Goal: Task Accomplishment & Management: Manage account settings

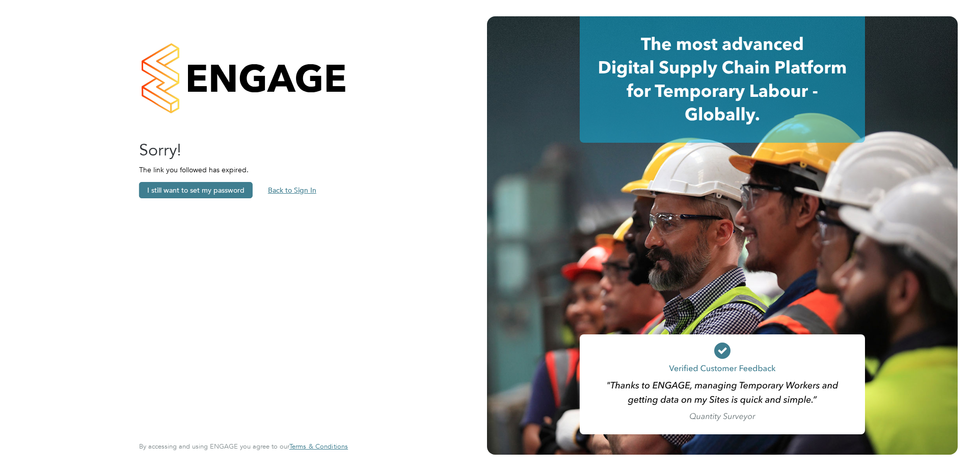
click at [291, 190] on button "Back to Sign In" at bounding box center [292, 190] width 65 height 16
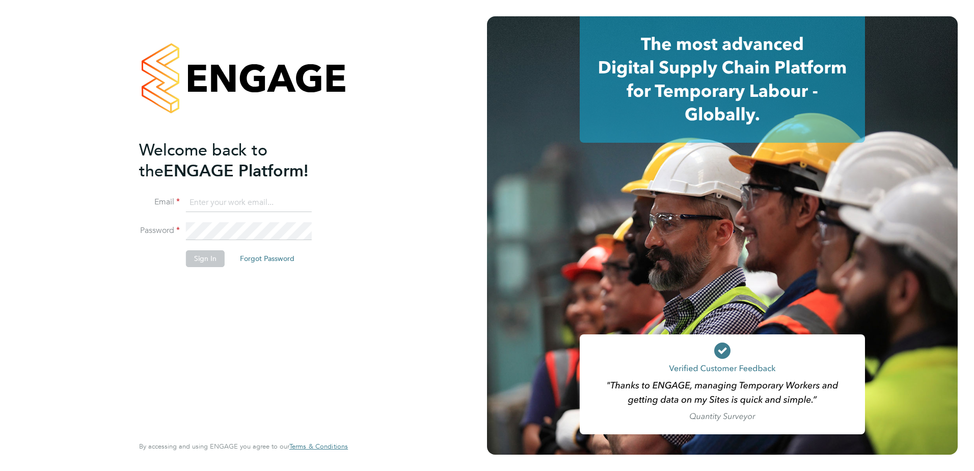
click at [205, 202] on input at bounding box center [249, 203] width 126 height 18
type input "karen.jones@apleona.com"
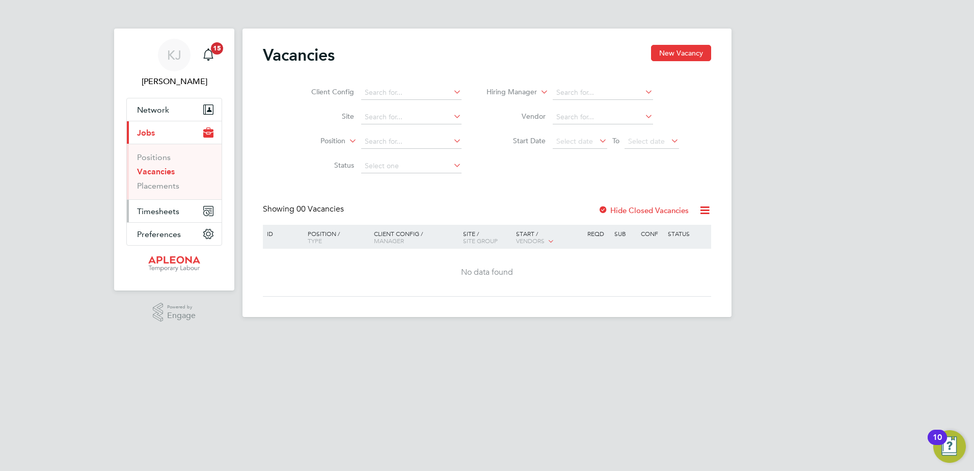
click at [180, 213] on button "Timesheets" at bounding box center [174, 211] width 95 height 22
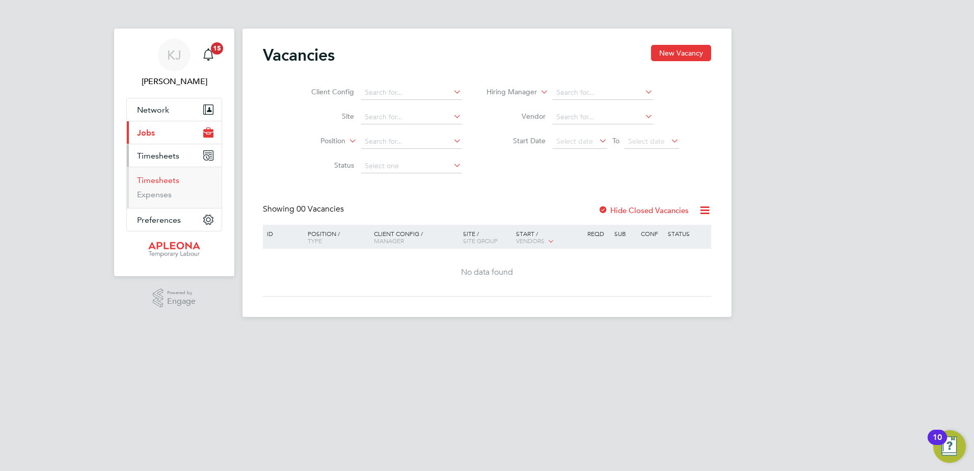
click at [170, 182] on link "Timesheets" at bounding box center [158, 180] width 42 height 10
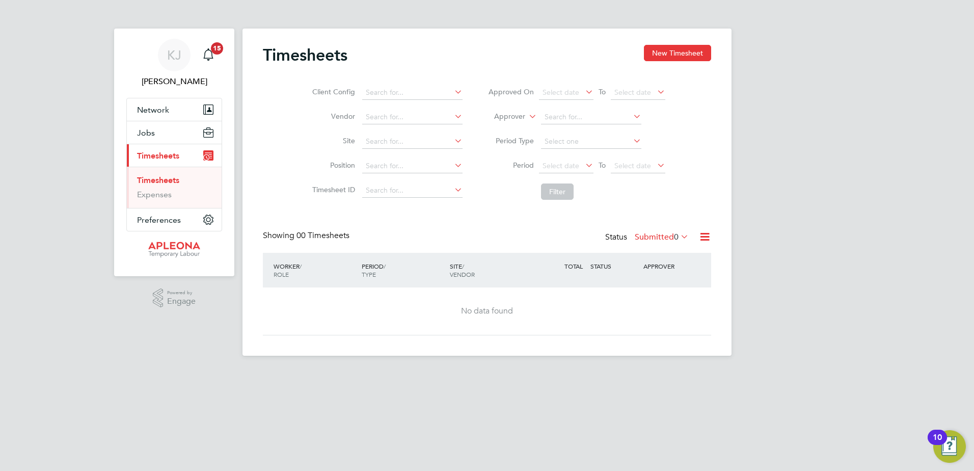
click at [173, 151] on span "Timesheets" at bounding box center [158, 156] width 42 height 10
click at [376, 91] on input at bounding box center [412, 93] width 100 height 14
click at [382, 133] on li "Site" at bounding box center [385, 141] width 179 height 24
click at [559, 191] on button "Filter" at bounding box center [557, 191] width 33 height 16
click at [371, 137] on input at bounding box center [412, 141] width 100 height 14
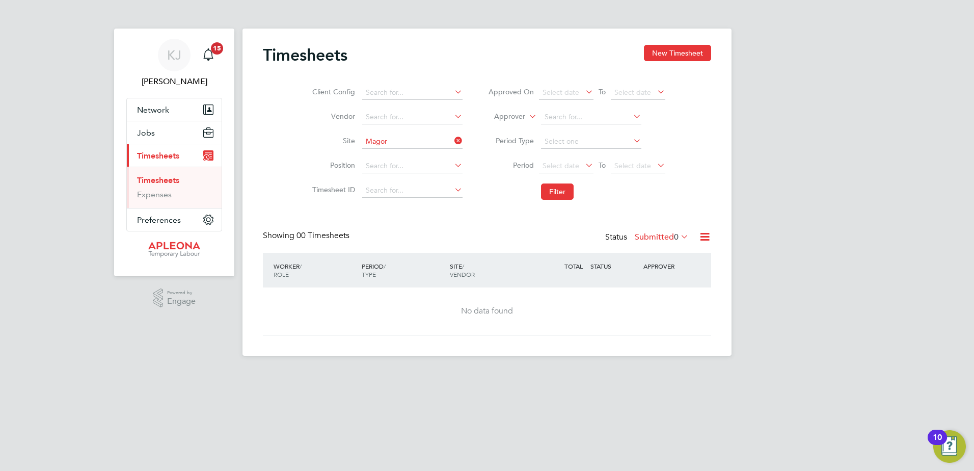
click at [383, 151] on li "ABinBEV - Magor" at bounding box center [411, 156] width 101 height 14
type input "ABinBEV - Magor"
click at [376, 165] on input at bounding box center [412, 166] width 100 height 14
type input "Cleaner"
click at [496, 203] on li "Filter" at bounding box center [576, 191] width 203 height 26
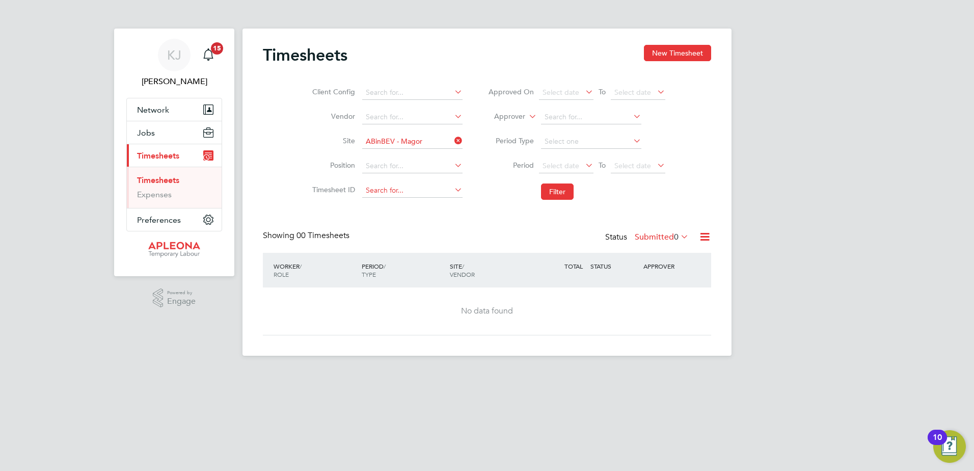
click at [373, 187] on input at bounding box center [412, 190] width 100 height 14
type input "Pae"
click at [374, 187] on input at bounding box center [412, 190] width 100 height 14
type input "Pa"
click at [214, 51] on span "15" at bounding box center [217, 48] width 12 height 12
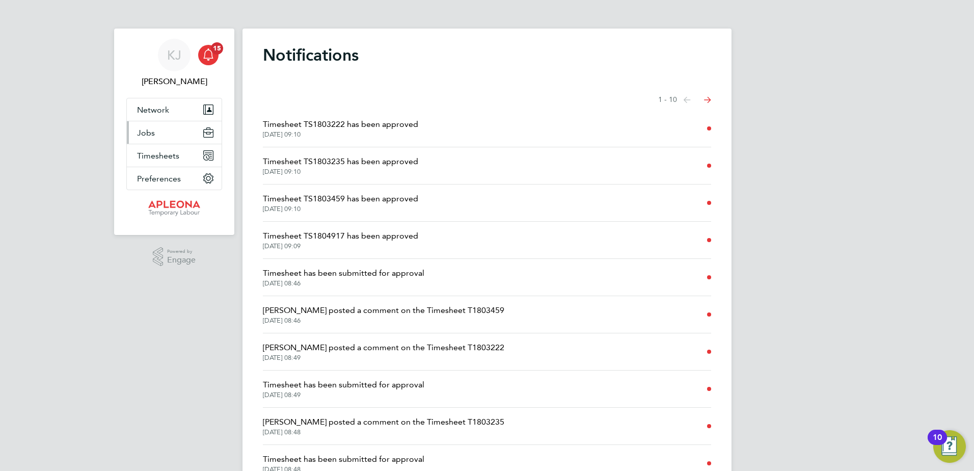
click at [151, 132] on span "Jobs" at bounding box center [146, 133] width 18 height 10
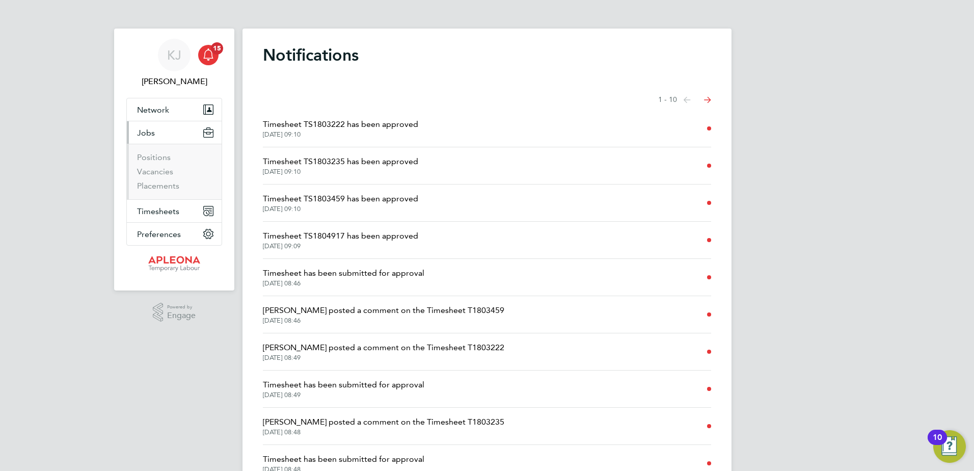
click at [151, 132] on span "Jobs" at bounding box center [146, 133] width 18 height 10
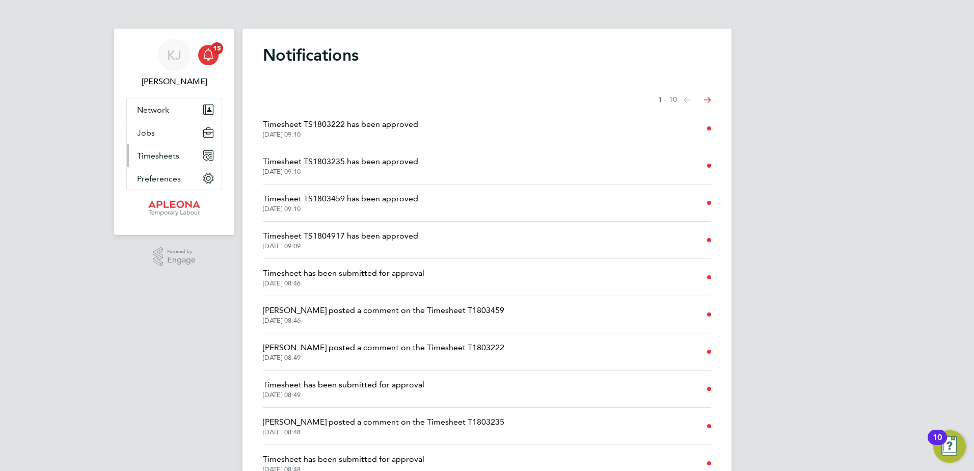
click at [154, 155] on span "Timesheets" at bounding box center [158, 156] width 42 height 10
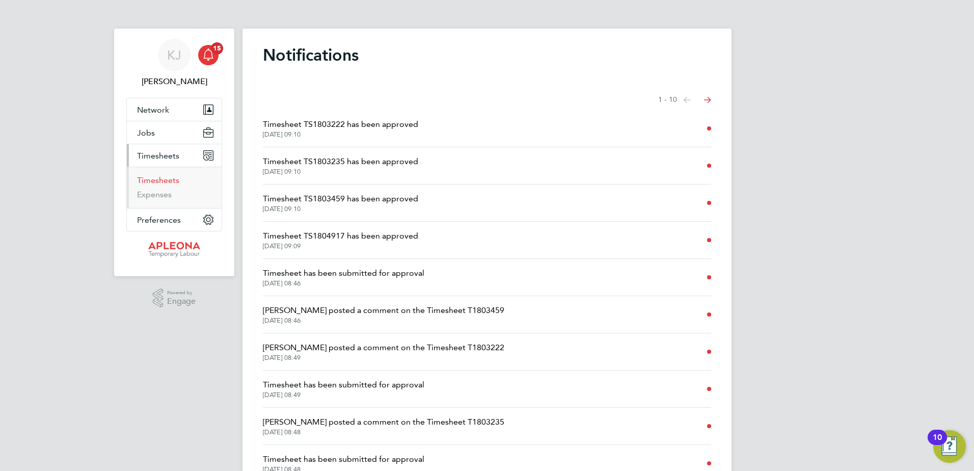
click at [173, 178] on link "Timesheets" at bounding box center [158, 180] width 42 height 10
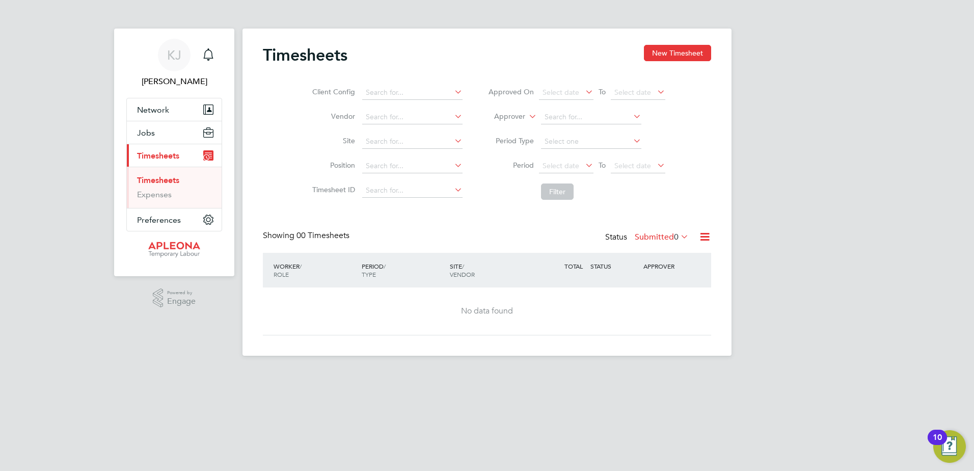
click at [708, 237] on icon at bounding box center [704, 236] width 13 height 13
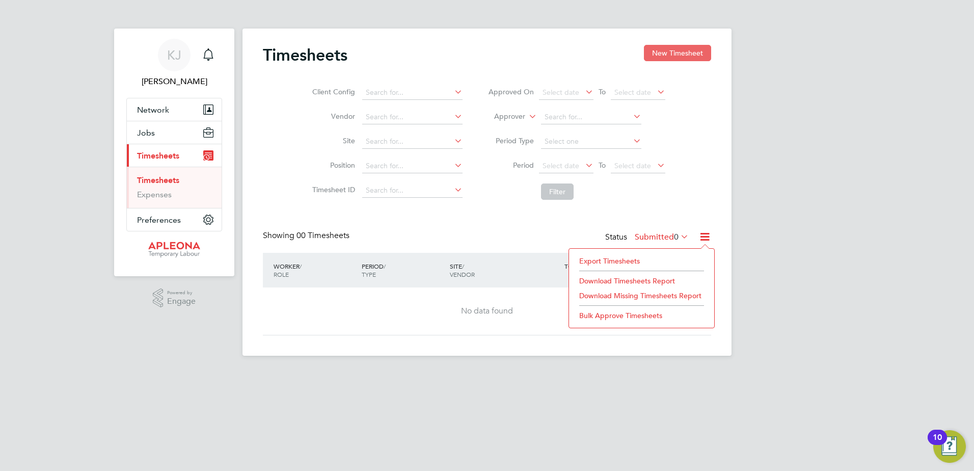
click at [665, 51] on button "New Timesheet" at bounding box center [677, 53] width 67 height 16
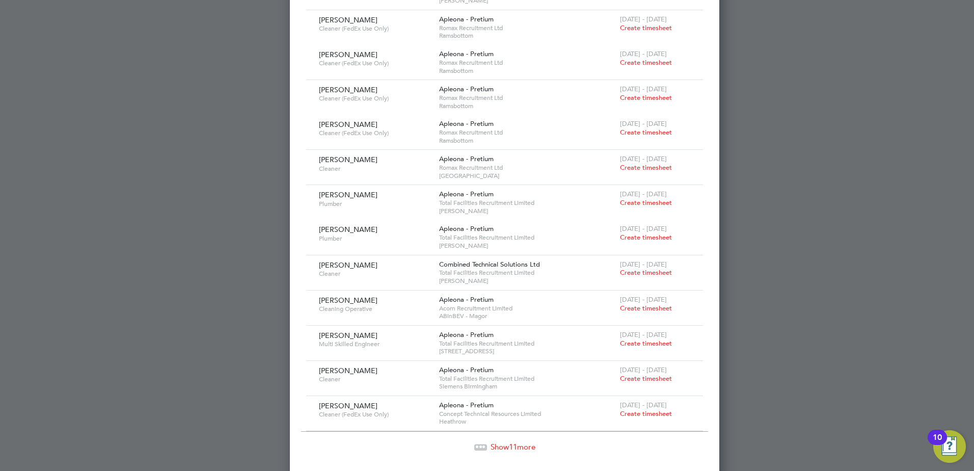
scroll to position [1650, 0]
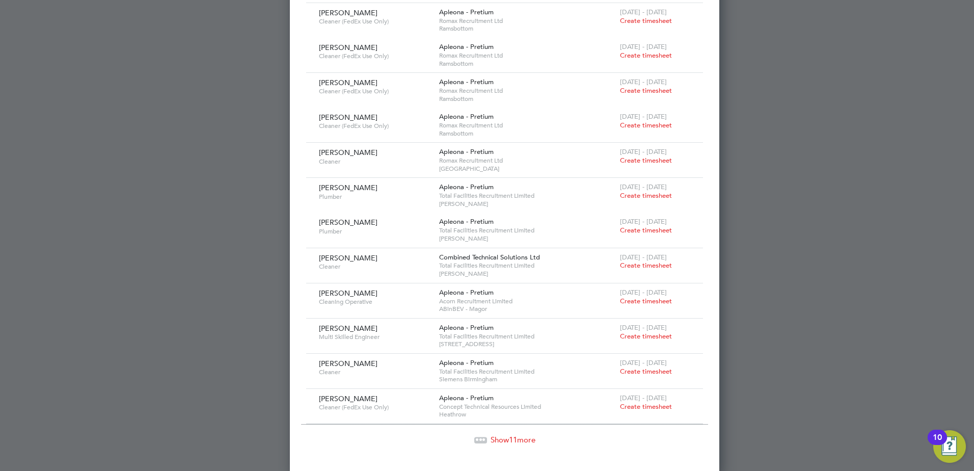
click at [490, 434] on span "Show 11 more" at bounding box center [512, 439] width 45 height 10
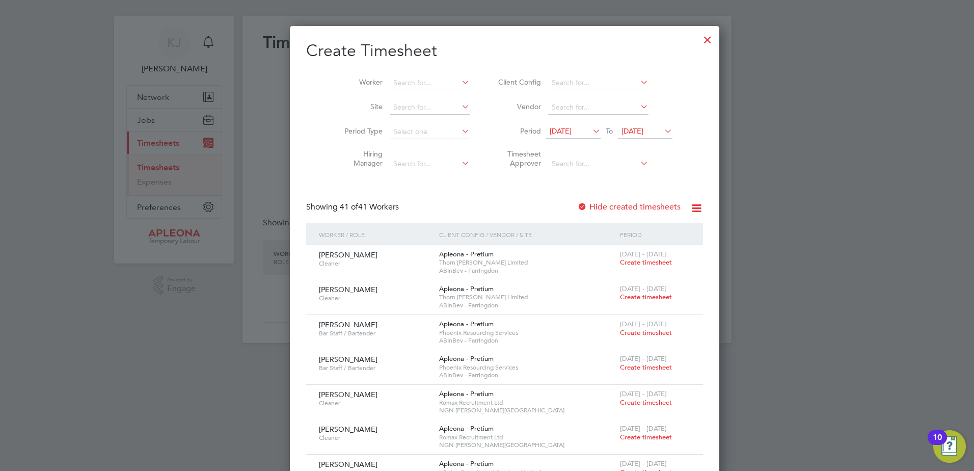
scroll to position [0, 0]
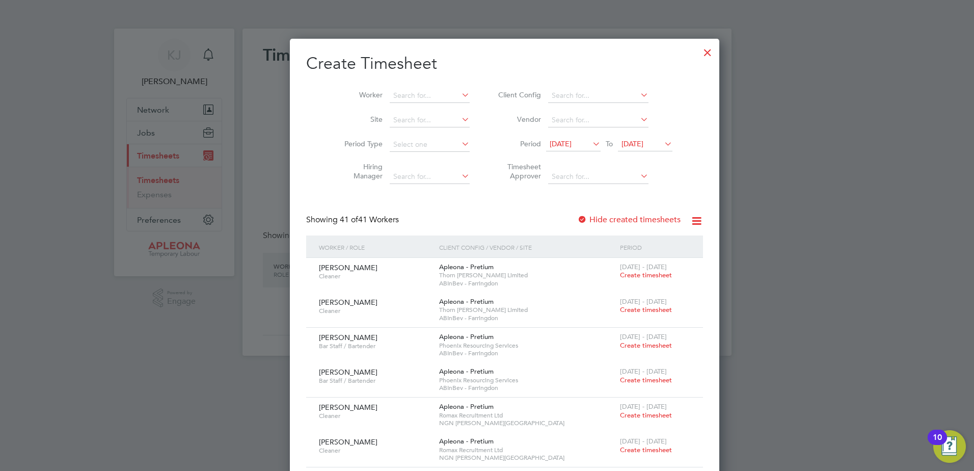
click at [590, 142] on icon at bounding box center [590, 143] width 0 height 14
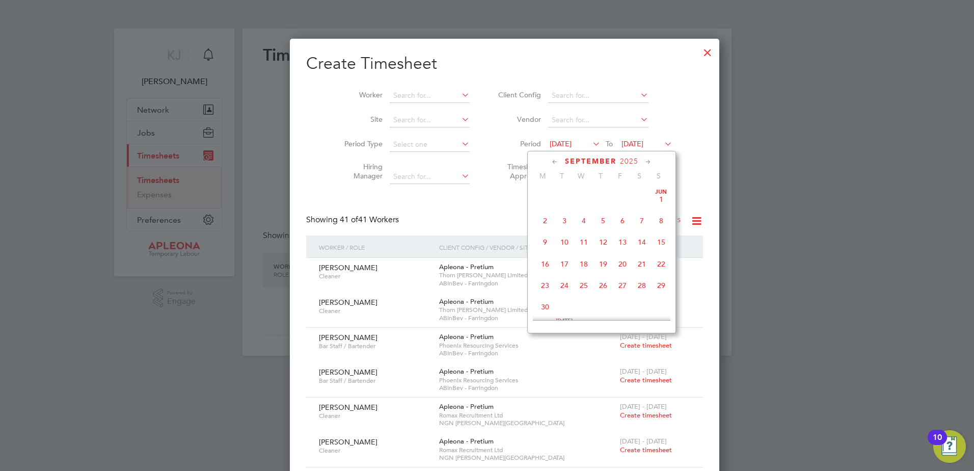
scroll to position [330, 0]
click at [546, 262] on span "15" at bounding box center [544, 254] width 19 height 19
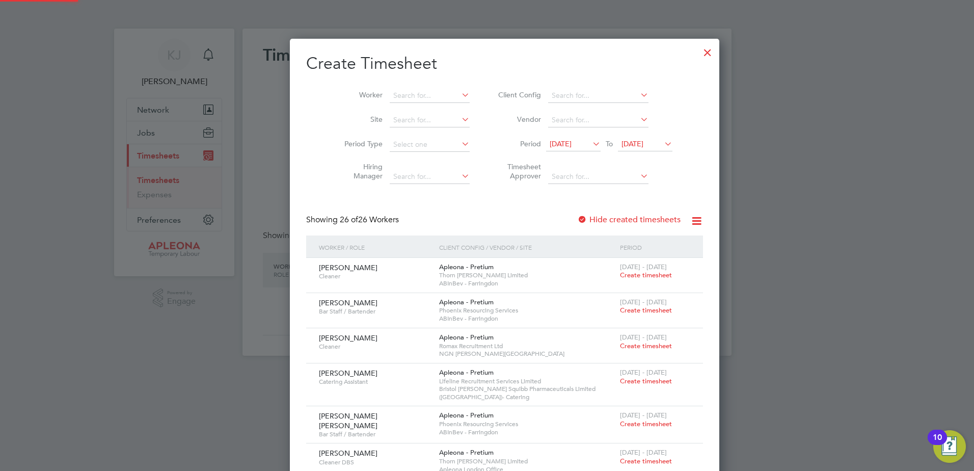
scroll to position [1186, 394]
click at [662, 142] on icon at bounding box center [662, 143] width 0 height 14
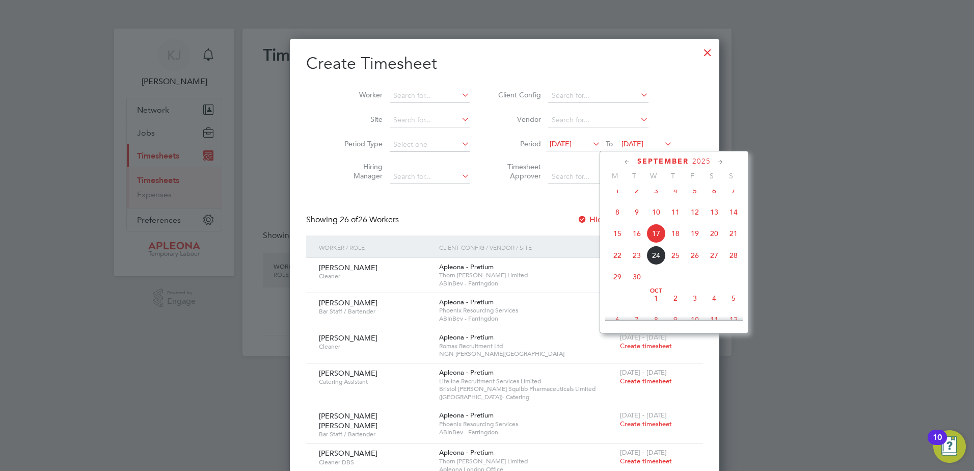
click at [695, 240] on span "19" at bounding box center [694, 233] width 19 height 19
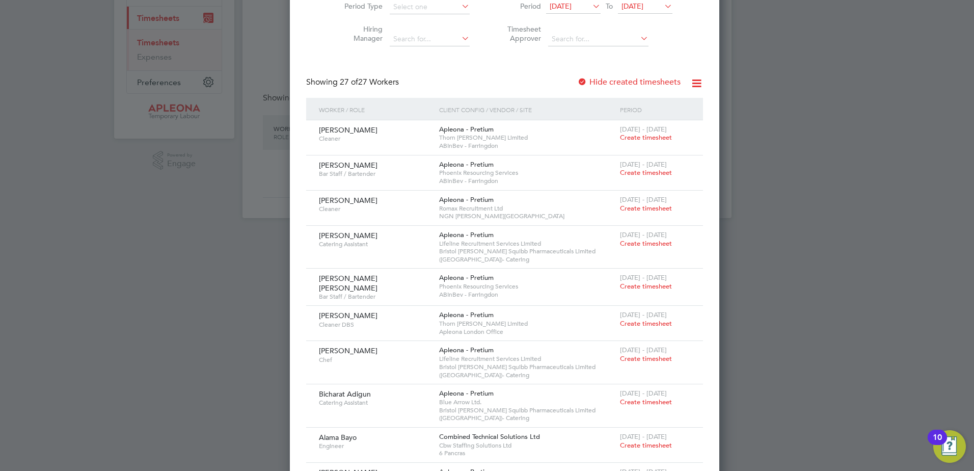
scroll to position [0, 0]
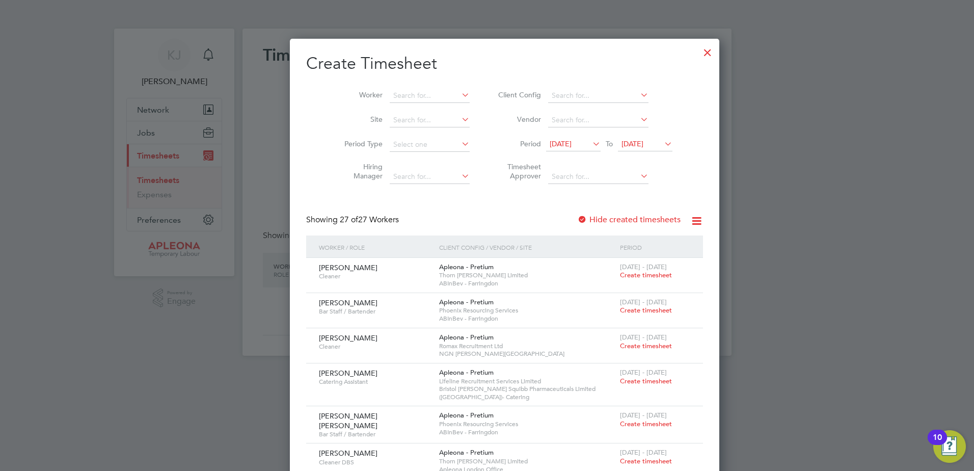
click at [698, 50] on div at bounding box center [707, 50] width 18 height 18
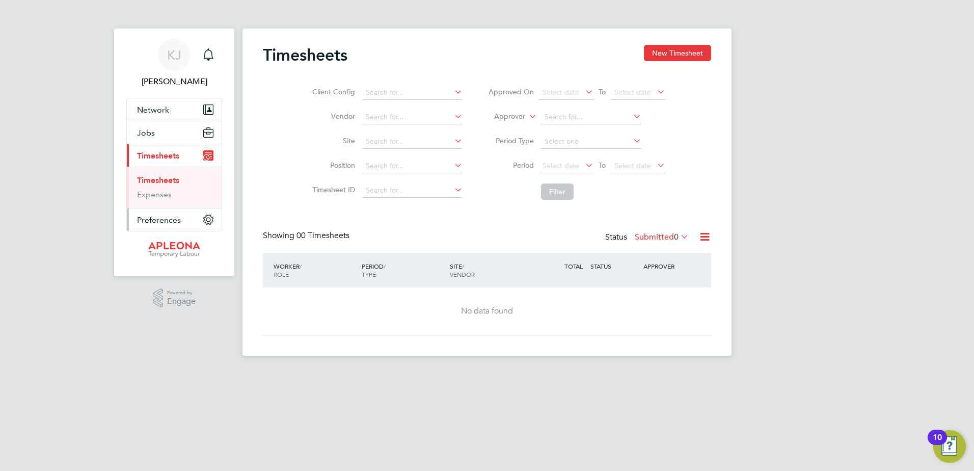
click at [155, 218] on span "Preferences" at bounding box center [159, 220] width 44 height 10
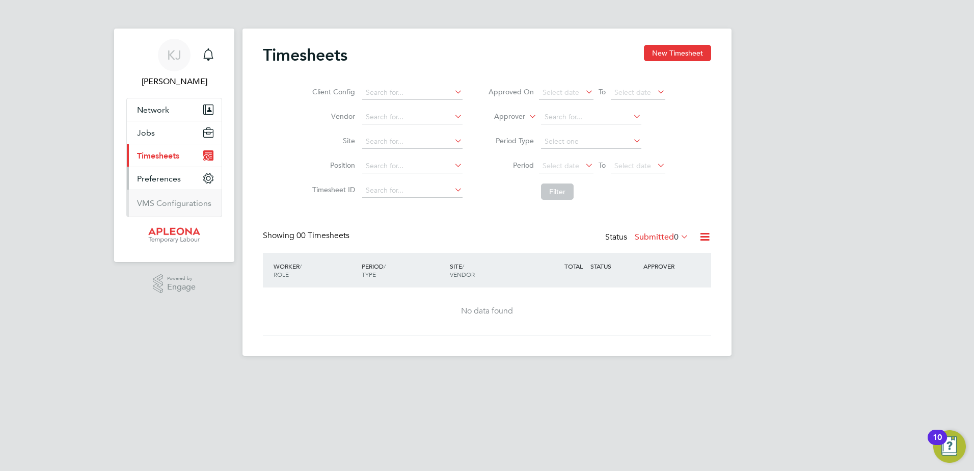
click at [161, 155] on span "Timesheets" at bounding box center [158, 156] width 42 height 10
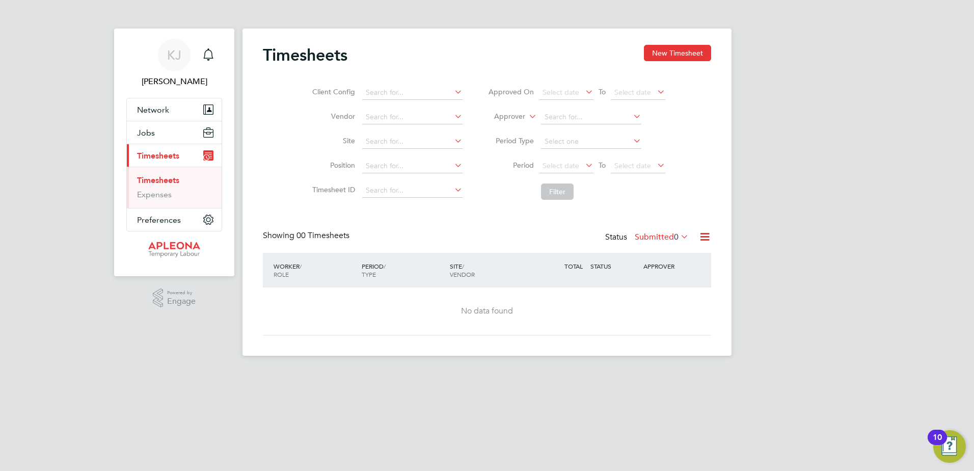
click at [161, 178] on link "Timesheets" at bounding box center [158, 180] width 42 height 10
click at [382, 90] on input at bounding box center [412, 93] width 100 height 14
click at [389, 105] on li "Apleona - Pretium" at bounding box center [419, 107] width 117 height 14
type input "Apleona - Pretium"
click at [383, 114] on input at bounding box center [412, 117] width 100 height 14
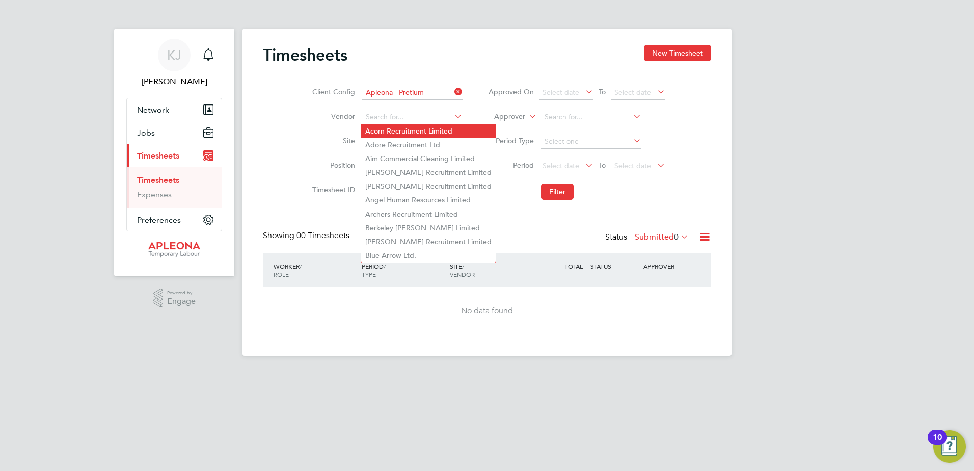
click at [418, 134] on li "Acorn Recruitment Limited" at bounding box center [428, 131] width 134 height 14
type input "Acorn Recruitment Limited"
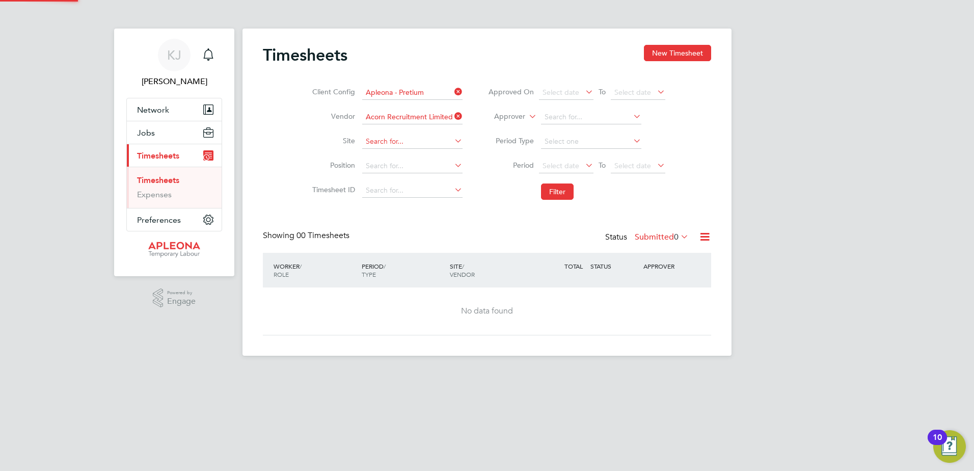
click at [374, 139] on input at bounding box center [412, 141] width 100 height 14
click at [406, 153] on b "Magor" at bounding box center [409, 155] width 22 height 9
type input "ABinBEV - Magor"
click at [452, 164] on icon at bounding box center [452, 165] width 0 height 14
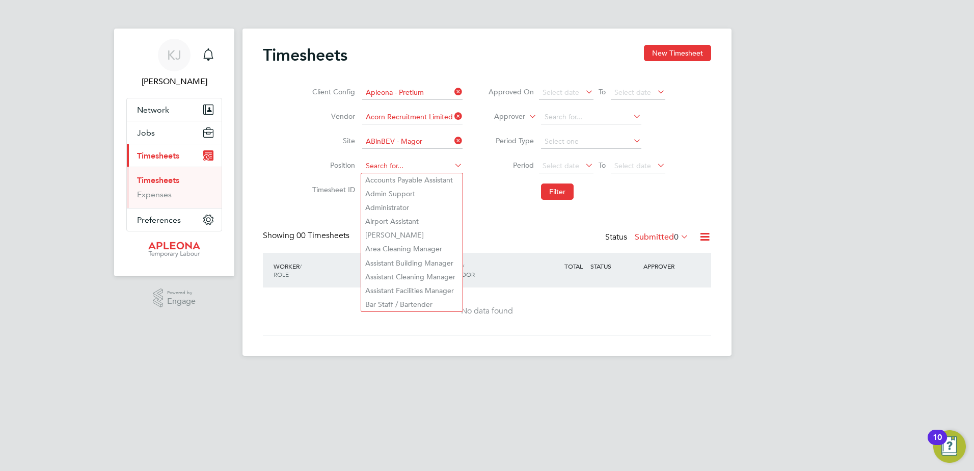
click at [374, 165] on input at bounding box center [412, 166] width 100 height 14
click at [396, 203] on li "Clea ner" at bounding box center [411, 208] width 101 height 14
type input "Cleaner"
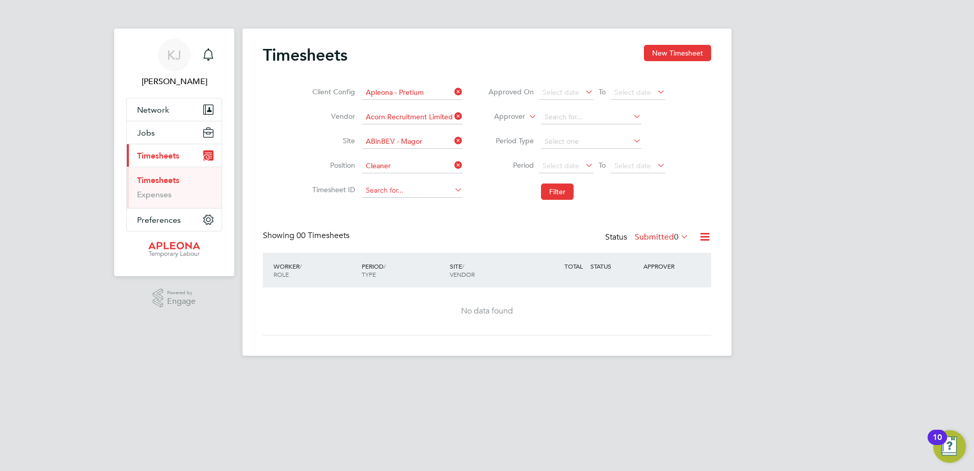
click at [374, 187] on input at bounding box center [412, 190] width 100 height 14
click at [374, 194] on input at bounding box center [412, 190] width 100 height 14
click at [555, 163] on span "Select date" at bounding box center [560, 165] width 37 height 9
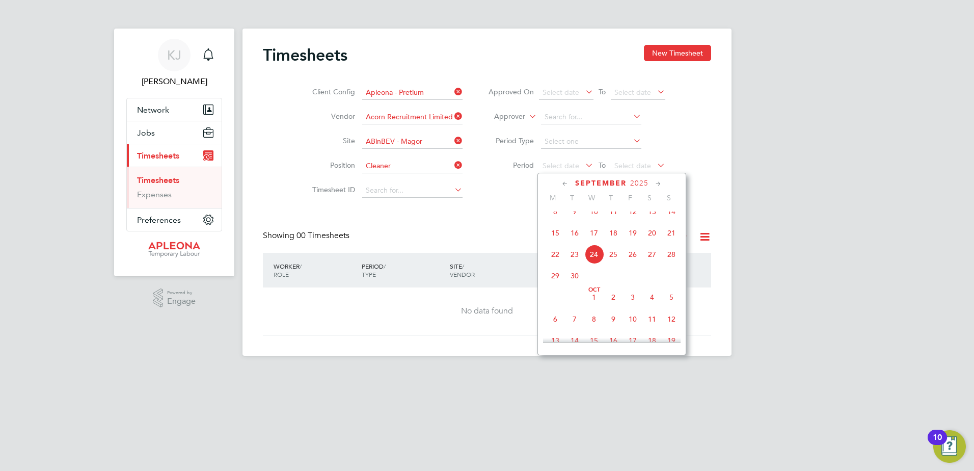
click at [555, 240] on span "15" at bounding box center [554, 232] width 19 height 19
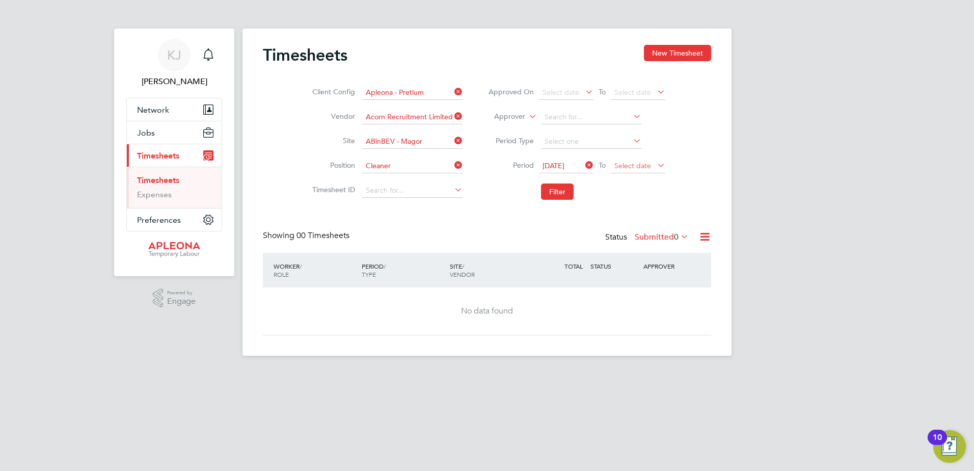
click at [638, 162] on span "Select date" at bounding box center [632, 165] width 37 height 9
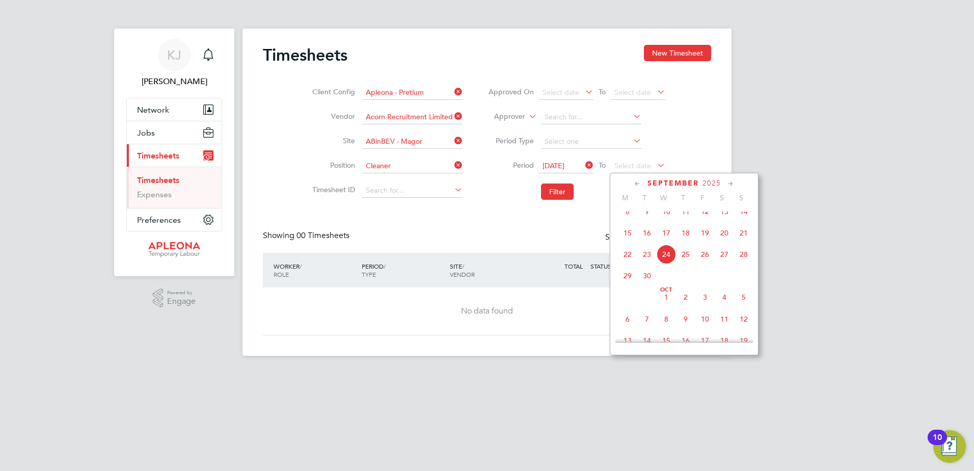
click at [706, 241] on span "19" at bounding box center [704, 232] width 19 height 19
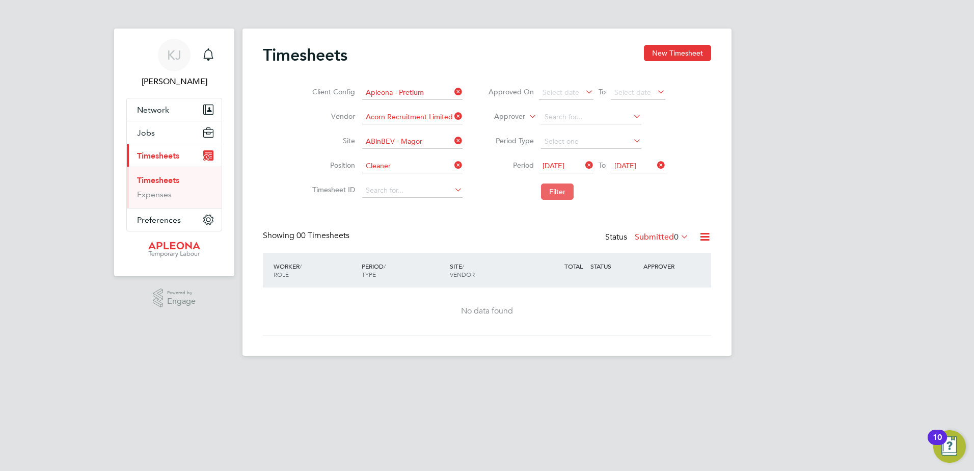
click at [554, 186] on button "Filter" at bounding box center [557, 191] width 33 height 16
click at [704, 234] on icon at bounding box center [704, 236] width 13 height 13
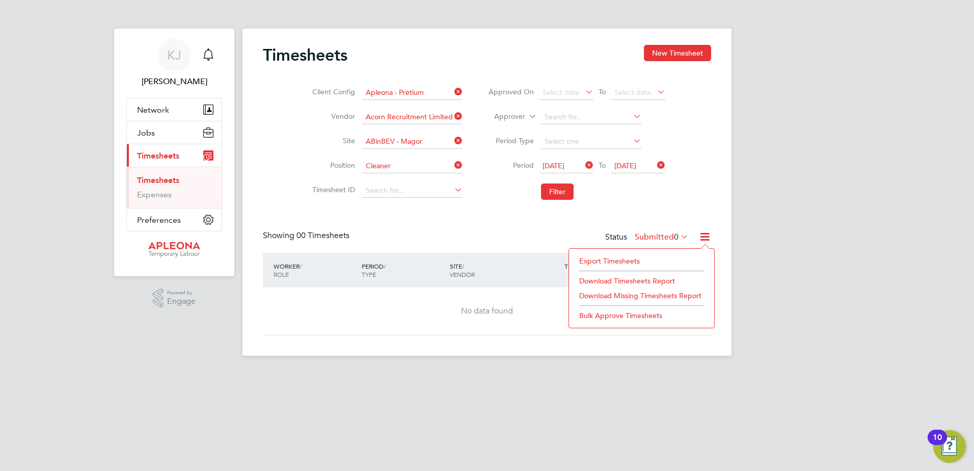
click at [621, 255] on li "Export Timesheets" at bounding box center [641, 261] width 135 height 14
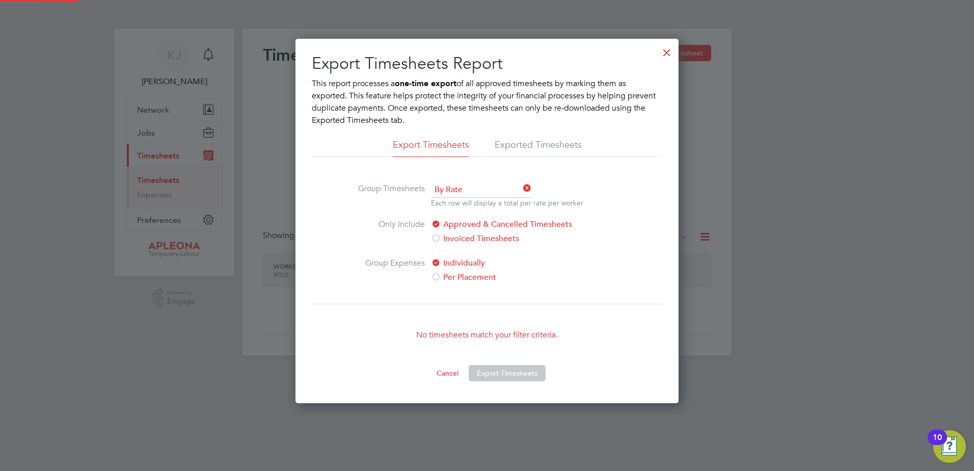
scroll to position [364, 383]
click at [667, 52] on div at bounding box center [666, 50] width 18 height 18
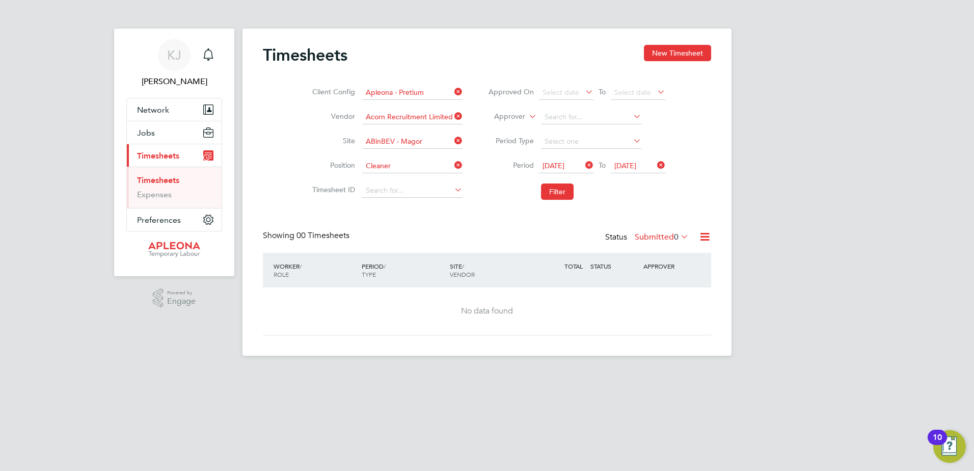
click at [167, 154] on span "Timesheets" at bounding box center [158, 156] width 42 height 10
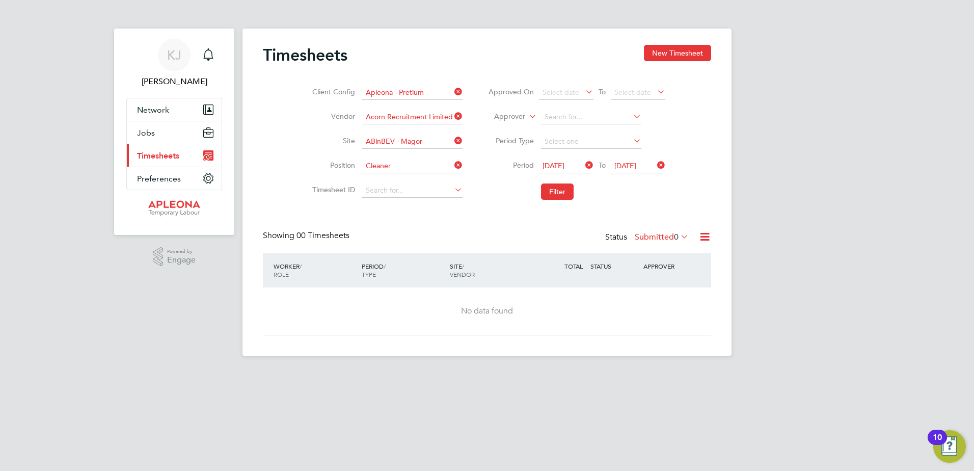
click at [165, 157] on span "Timesheets" at bounding box center [158, 156] width 42 height 10
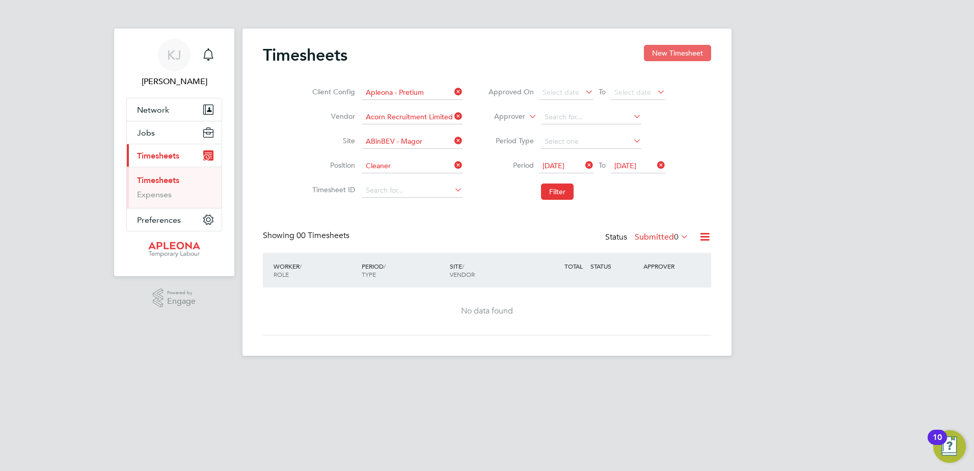
click at [654, 52] on button "New Timesheet" at bounding box center [677, 53] width 67 height 16
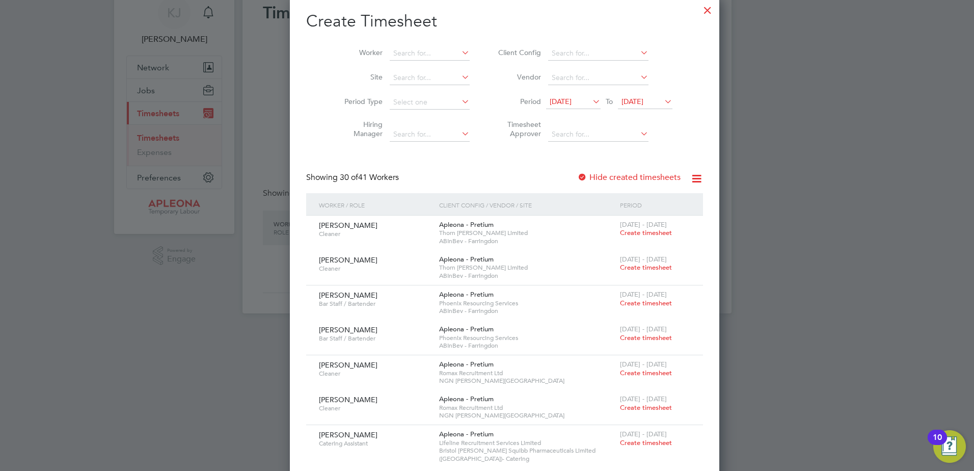
scroll to position [0, 0]
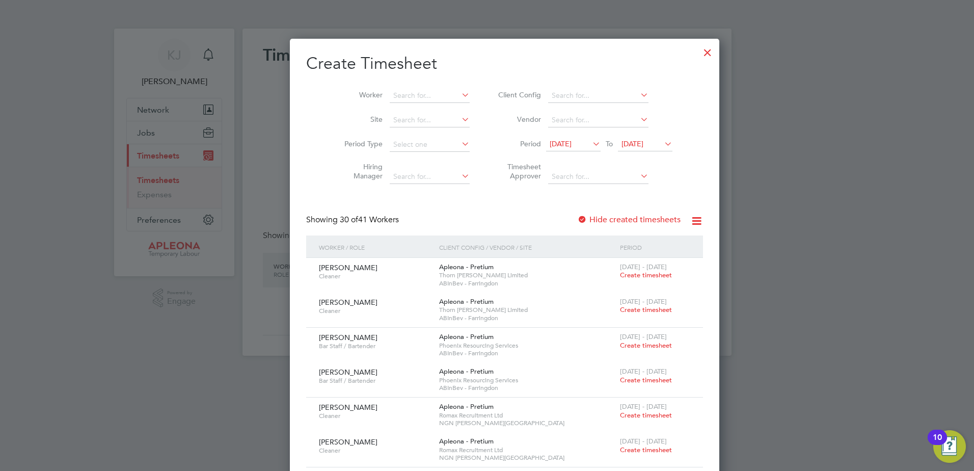
click at [698, 49] on div at bounding box center [707, 50] width 18 height 18
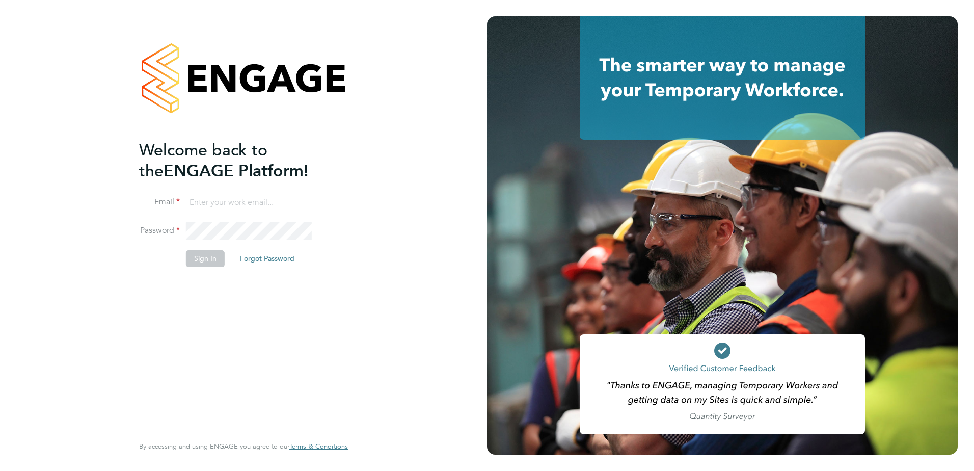
click at [197, 199] on input at bounding box center [249, 203] width 126 height 18
type input "karen.jones@apleona.com"
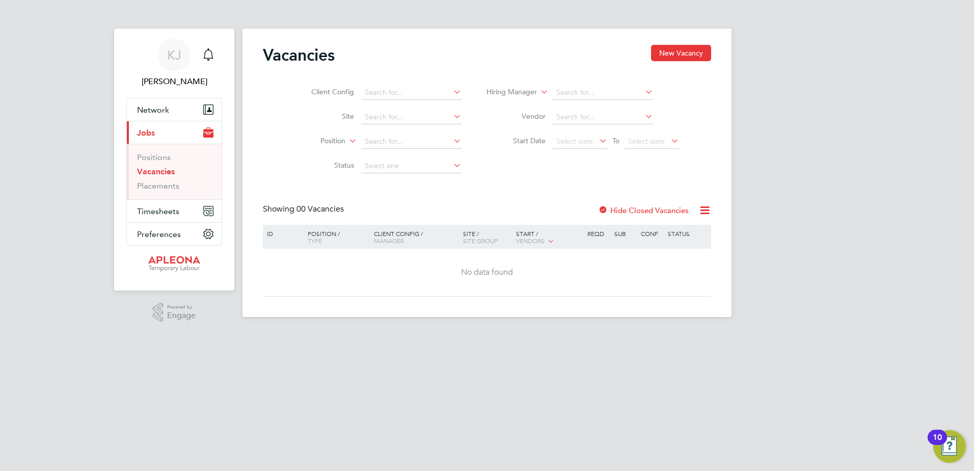
click at [146, 132] on span "Jobs" at bounding box center [146, 133] width 18 height 10
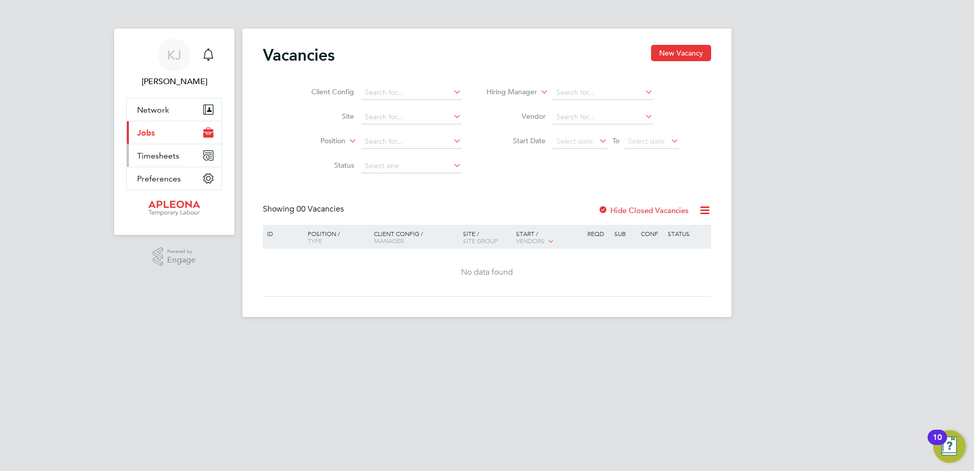
click at [163, 154] on span "Timesheets" at bounding box center [158, 156] width 42 height 10
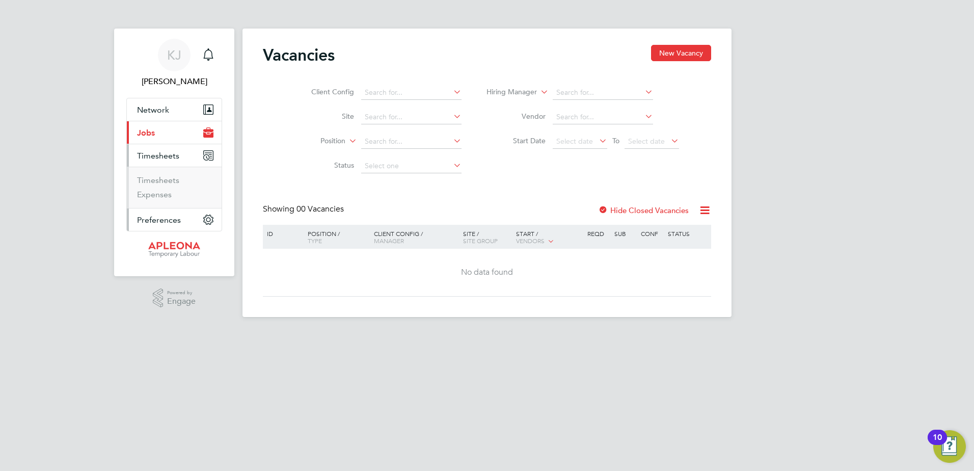
click at [165, 219] on span "Preferences" at bounding box center [159, 220] width 44 height 10
click at [163, 130] on button "Current page: Jobs" at bounding box center [174, 132] width 95 height 22
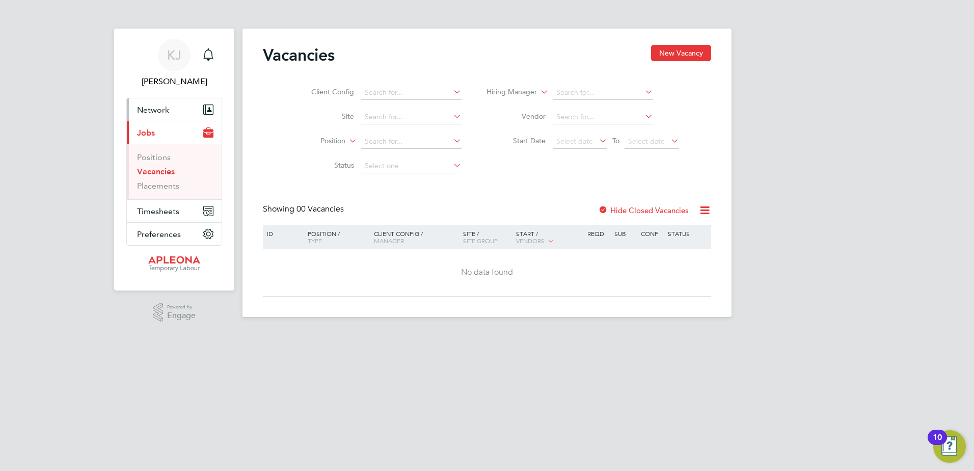
click at [158, 109] on span "Network" at bounding box center [153, 110] width 32 height 10
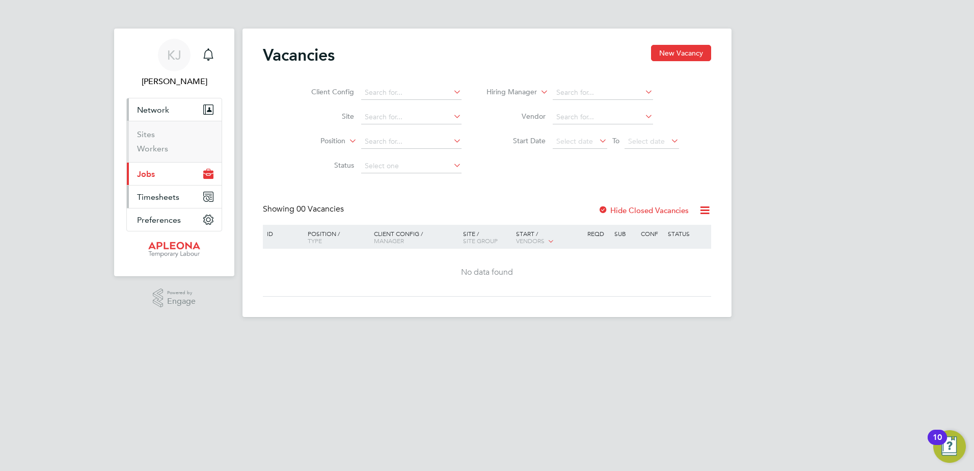
click at [159, 198] on span "Timesheets" at bounding box center [158, 197] width 42 height 10
